Goal: Check status: Check status

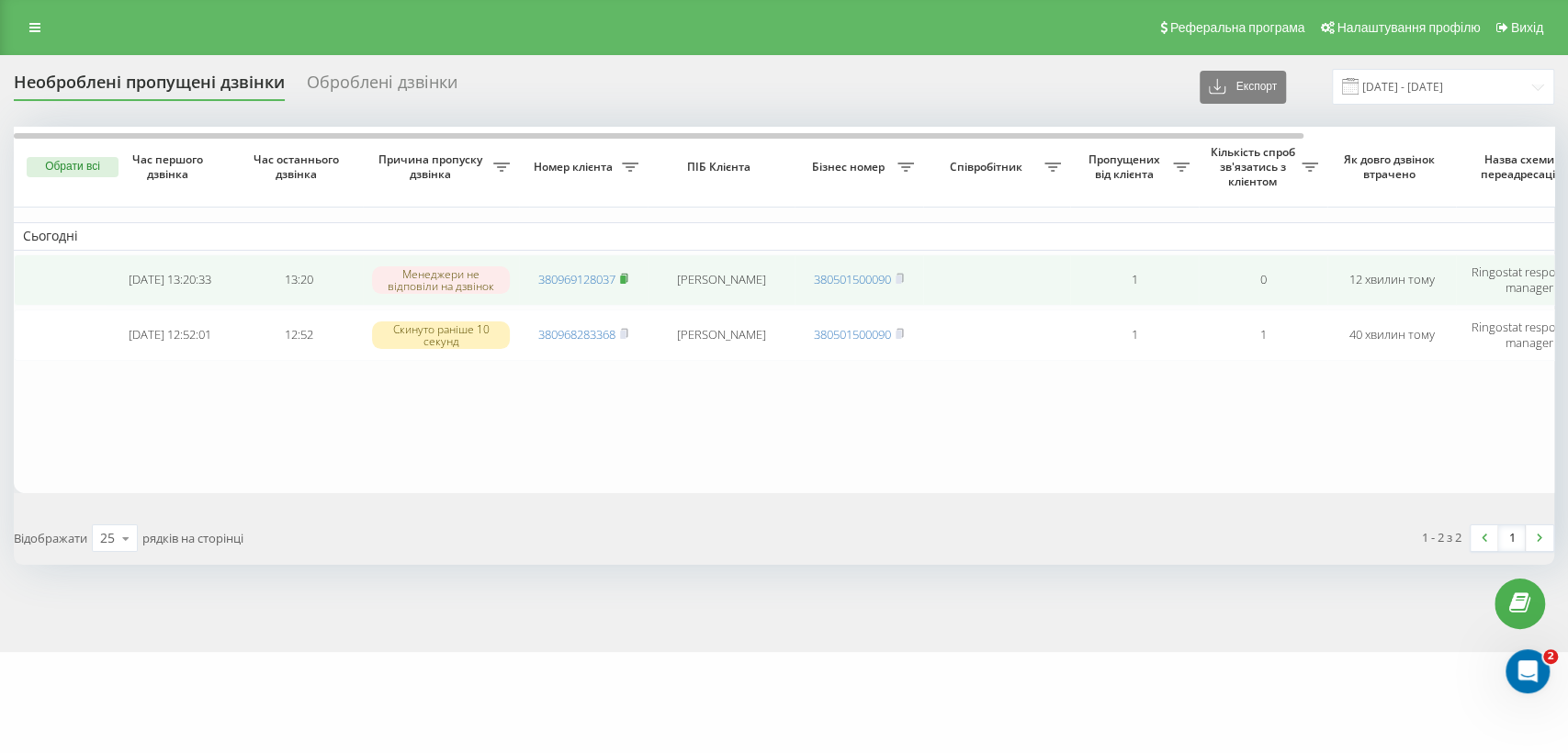
click at [627, 272] on icon at bounding box center [624, 278] width 8 height 11
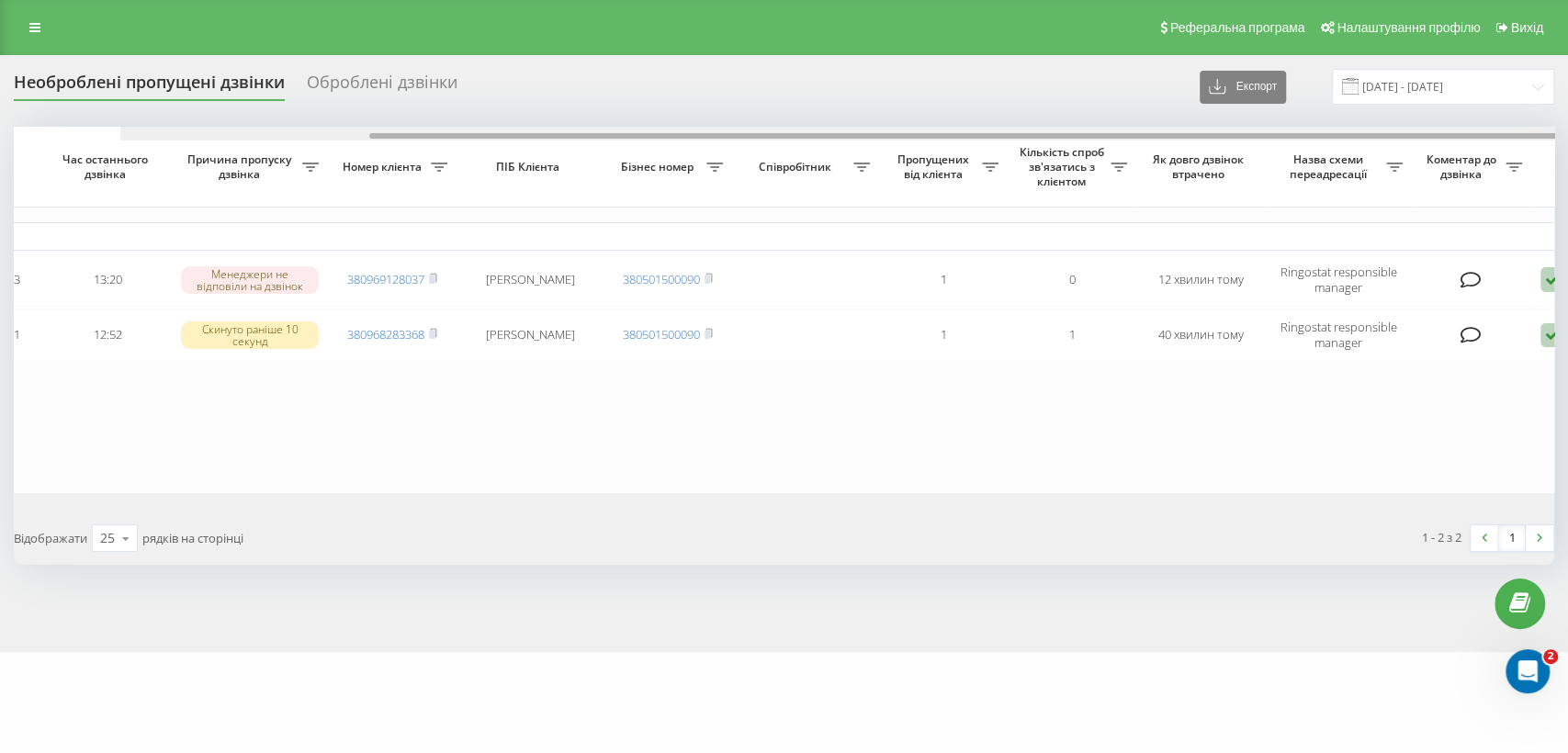
scroll to position [0, 297]
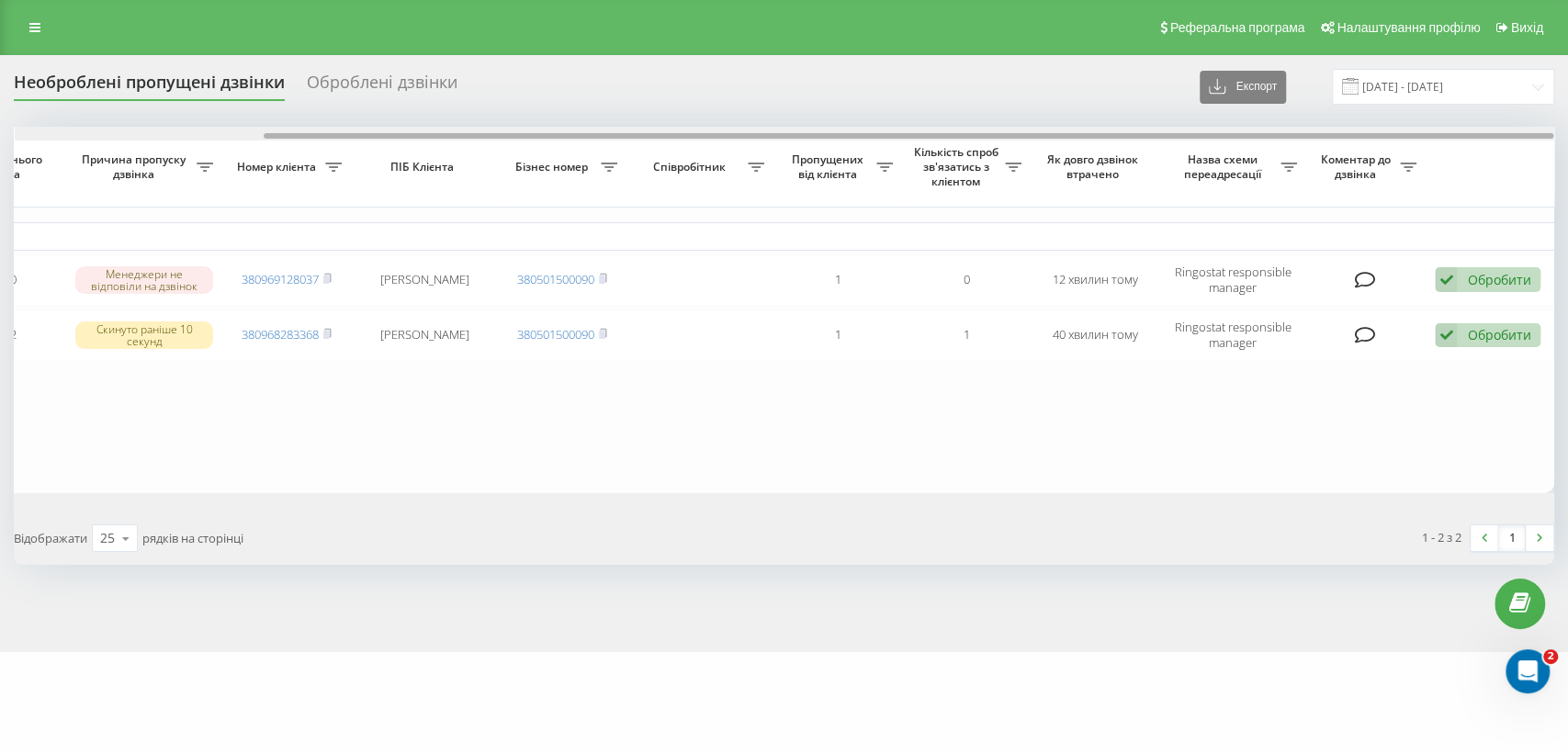
drag, startPoint x: 1017, startPoint y: 136, endPoint x: 1351, endPoint y: 157, distance: 334.7
click at [1351, 157] on div "Обрати всі Час першого дзвінка Час останнього дзвінка Причина пропуску дзвінка …" at bounding box center [784, 310] width 1541 height 366
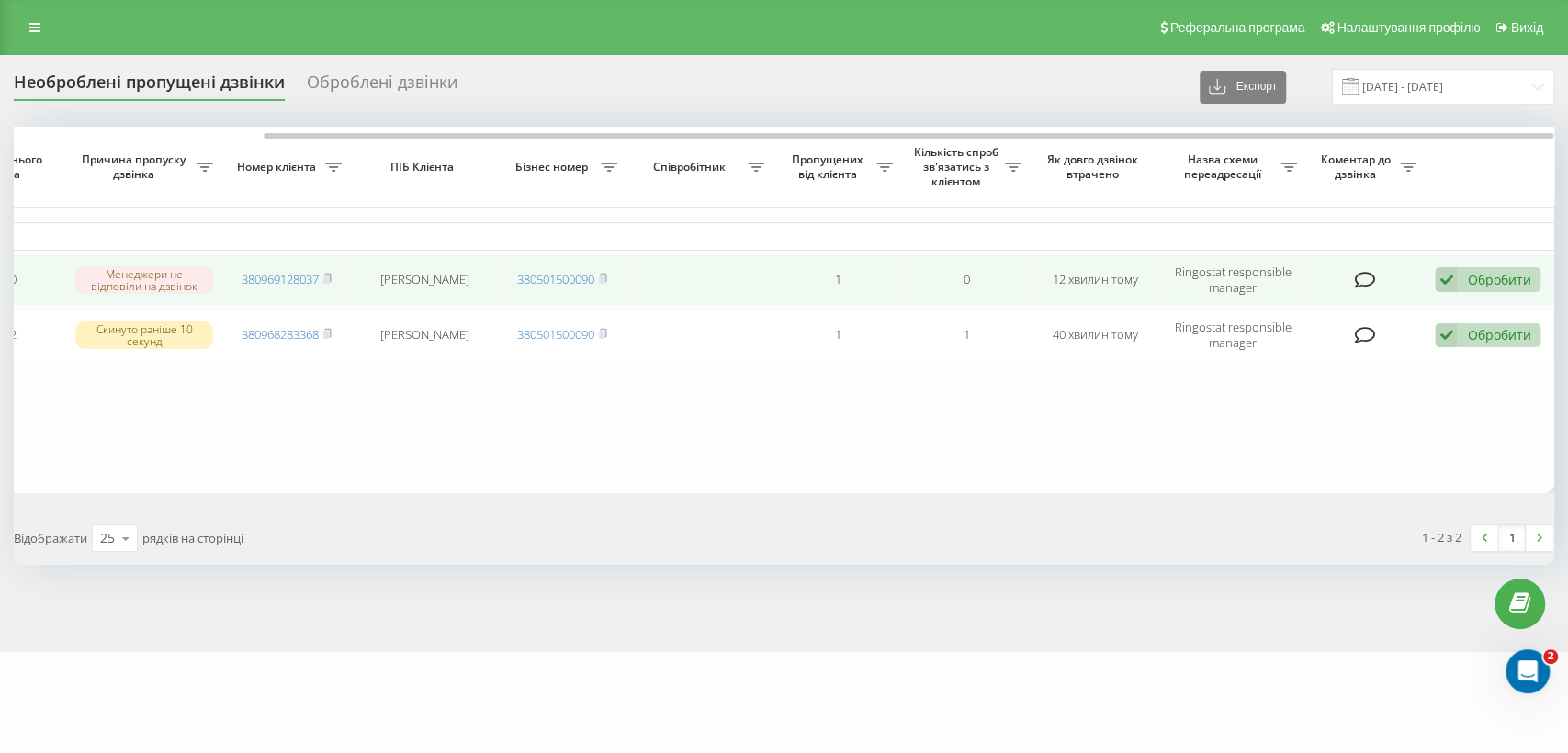
click at [1369, 277] on icon at bounding box center [1364, 280] width 21 height 19
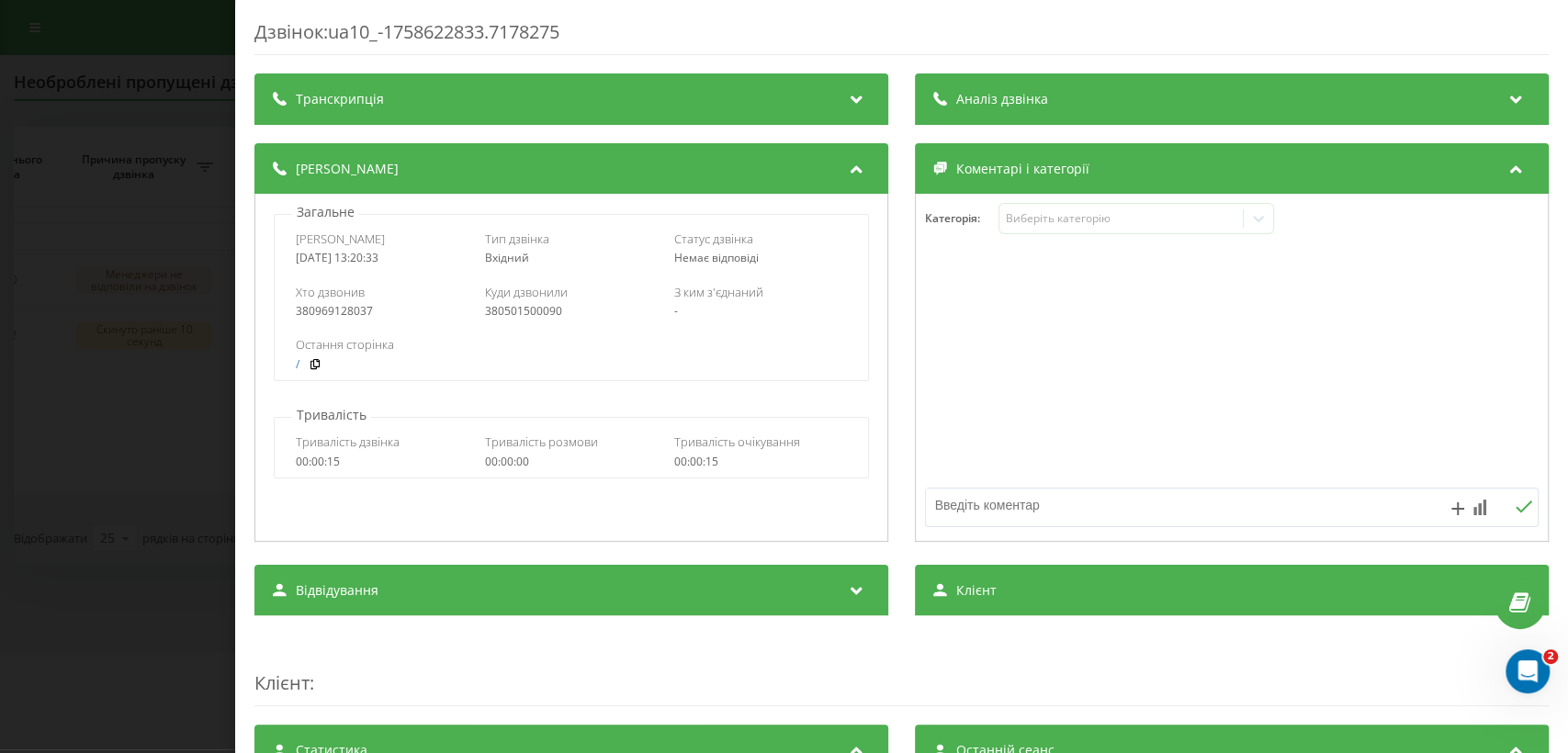
click at [163, 150] on div "Дзвінок : ua10_-1758622833.7178275 Транскрипція Для AI-аналізу майбутніх дзвінк…" at bounding box center [784, 376] width 1568 height 753
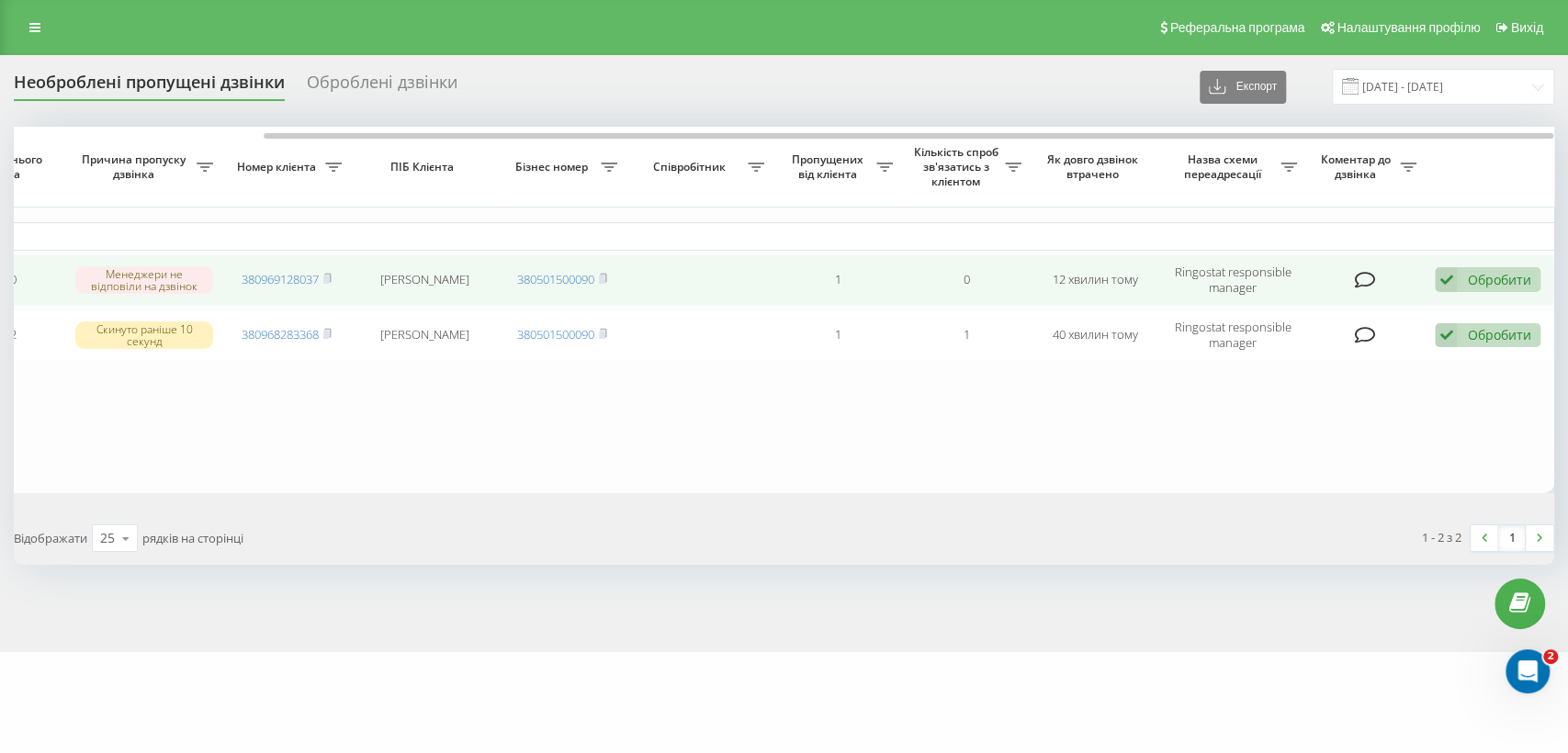
click at [1514, 275] on div "Обробити" at bounding box center [1498, 279] width 63 height 18
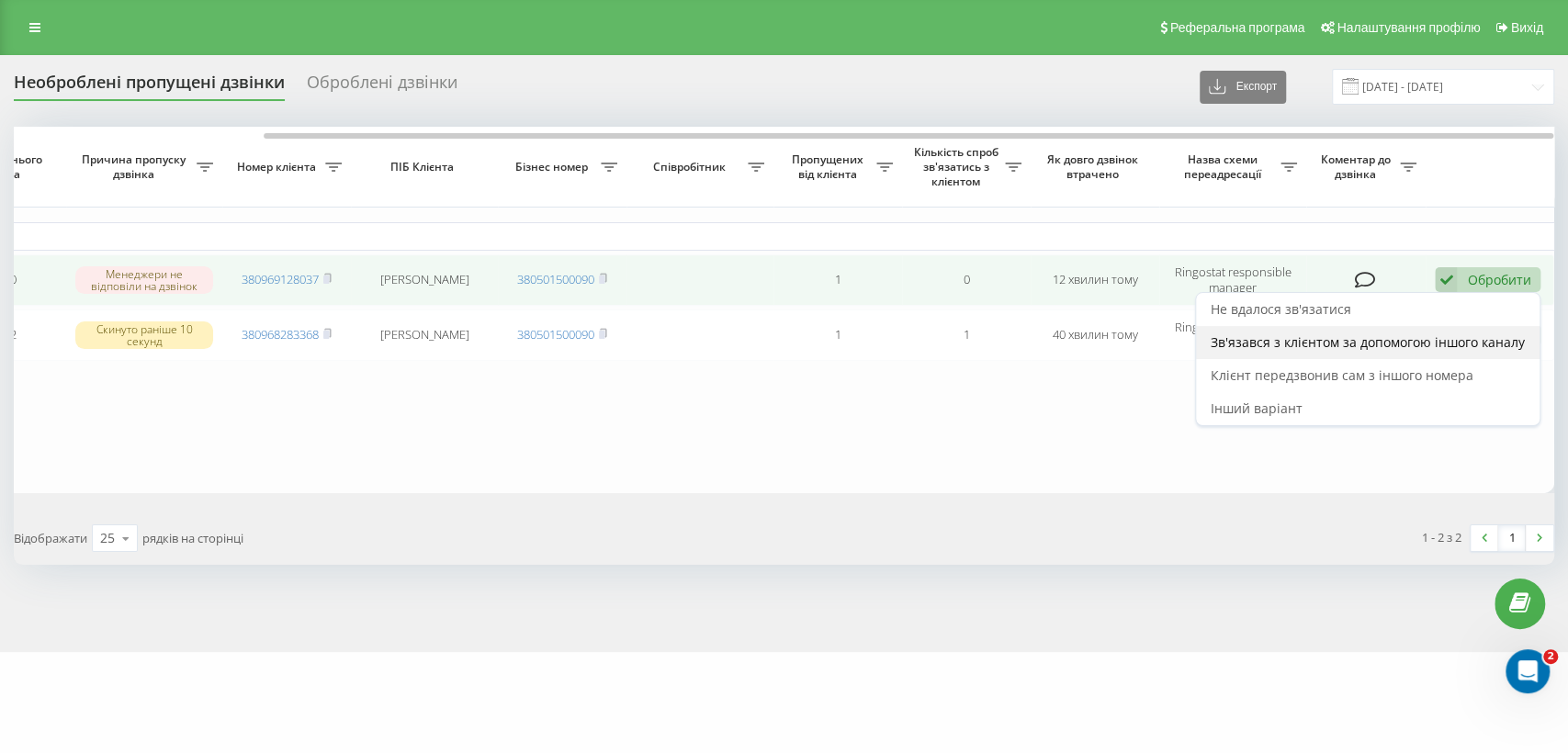
click at [1300, 344] on span "Зв'язався з клієнтом за допомогою іншого каналу" at bounding box center [1368, 342] width 314 height 18
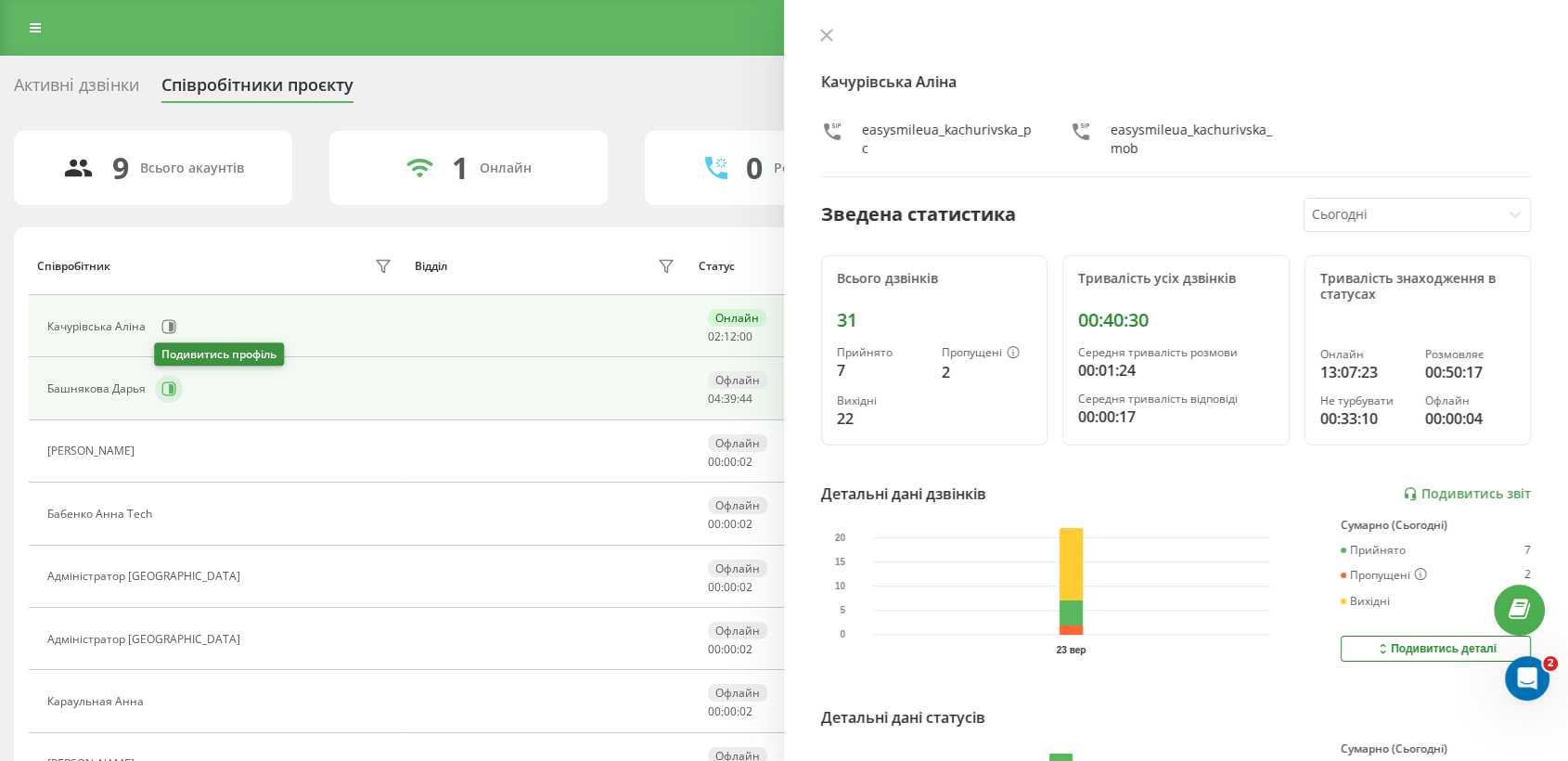
click at [174, 385] on icon at bounding box center [169, 389] width 14 height 14
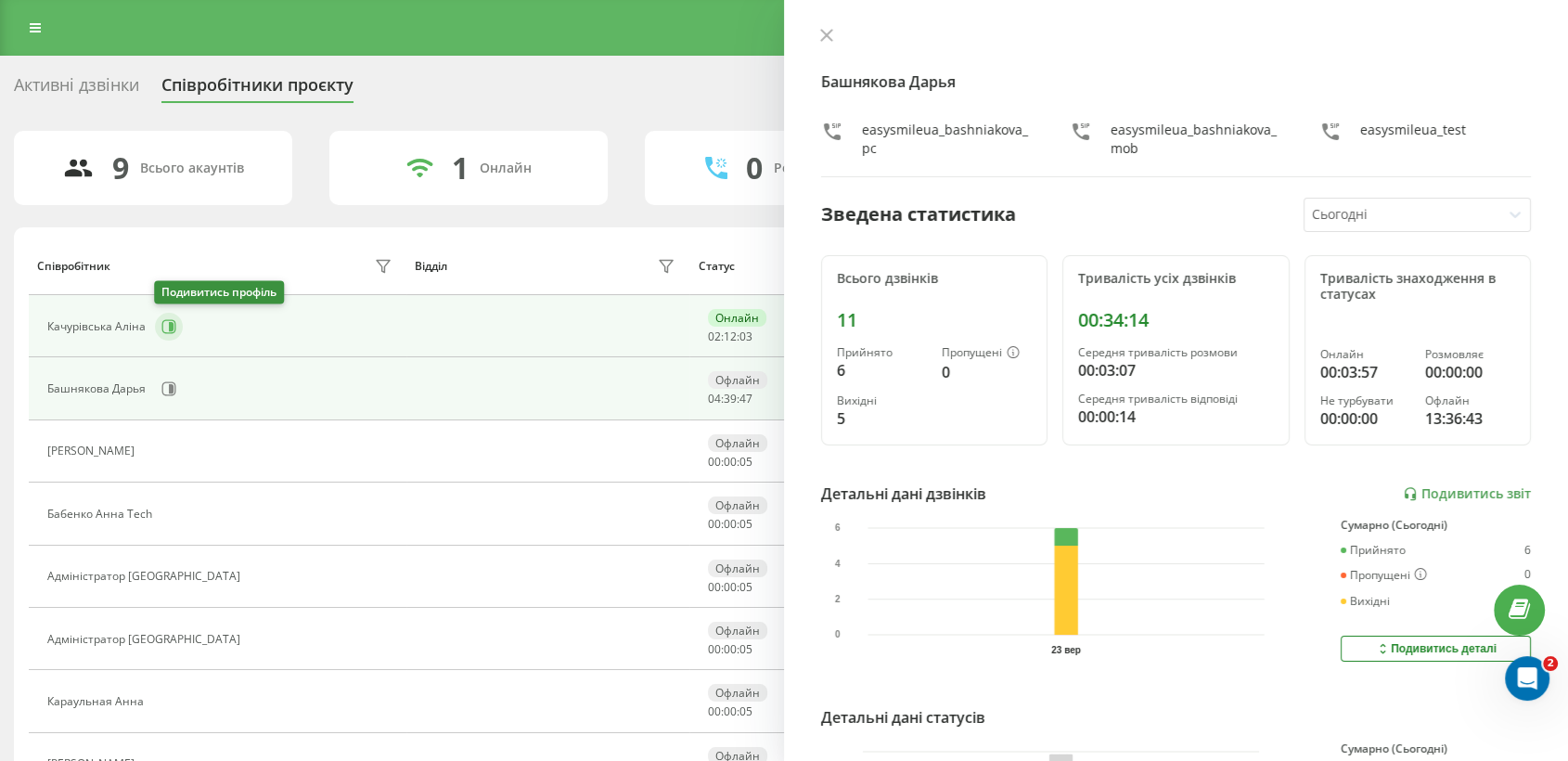
click at [174, 332] on icon at bounding box center [169, 326] width 15 height 15
